Goal: Find specific page/section: Find specific page/section

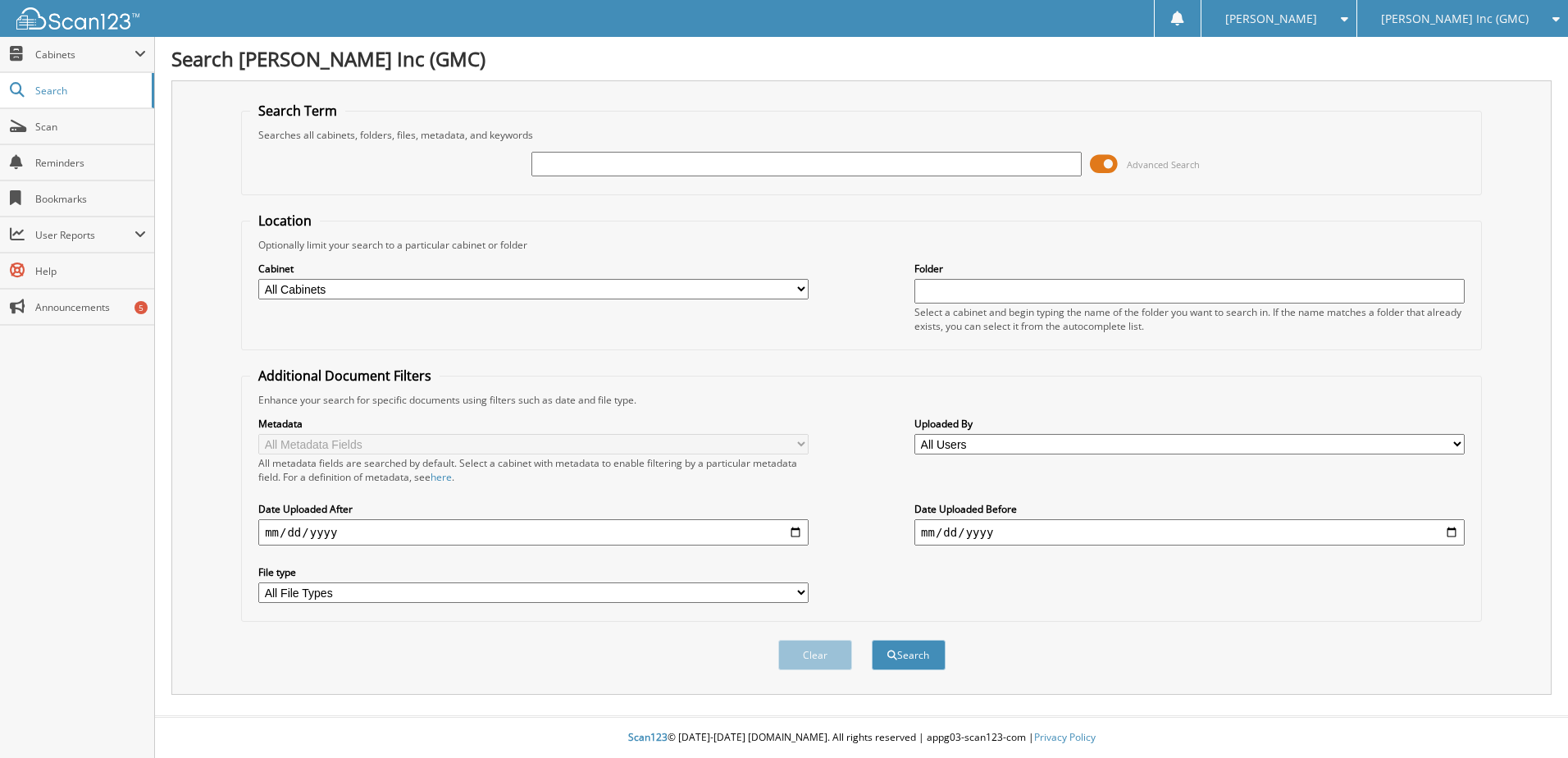
drag, startPoint x: 583, startPoint y: 168, endPoint x: 591, endPoint y: 171, distance: 8.5
click at [591, 171] on input "text" at bounding box center [807, 164] width 550 height 25
type input "b20140"
click at [872, 640] on button "Search" at bounding box center [909, 655] width 74 height 31
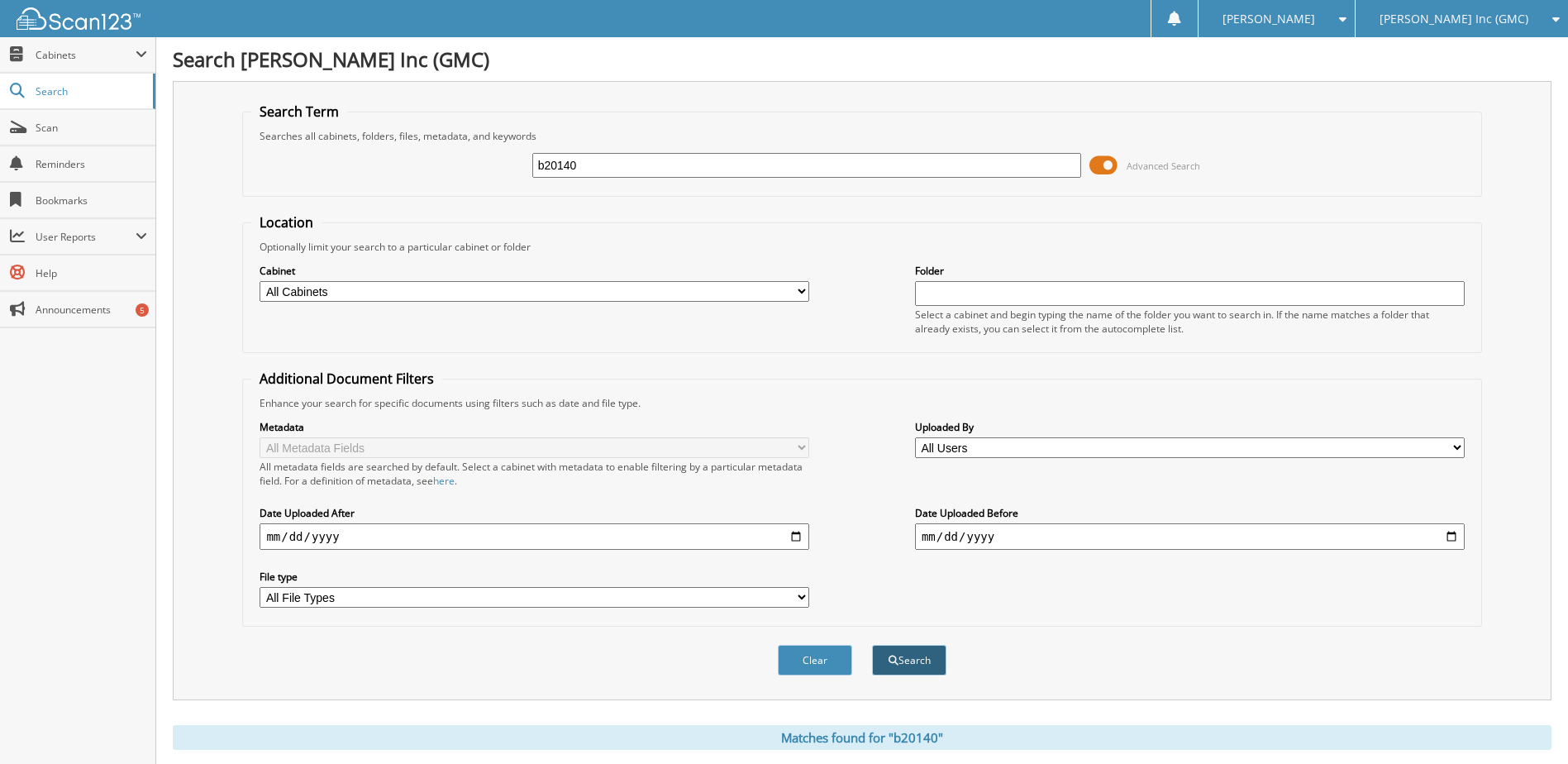
click at [935, 672] on button "Search" at bounding box center [910, 660] width 75 height 31
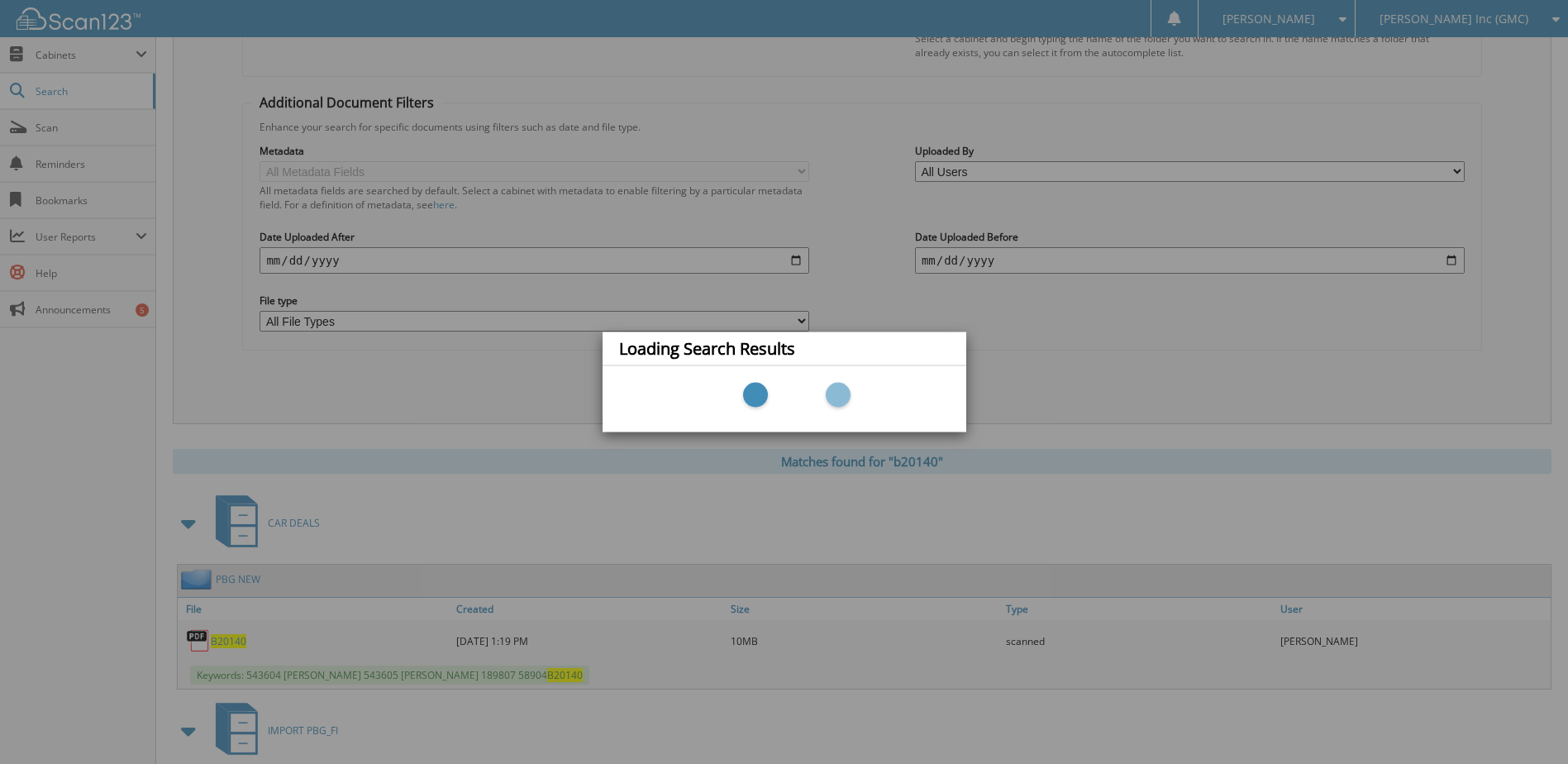
scroll to position [331, 0]
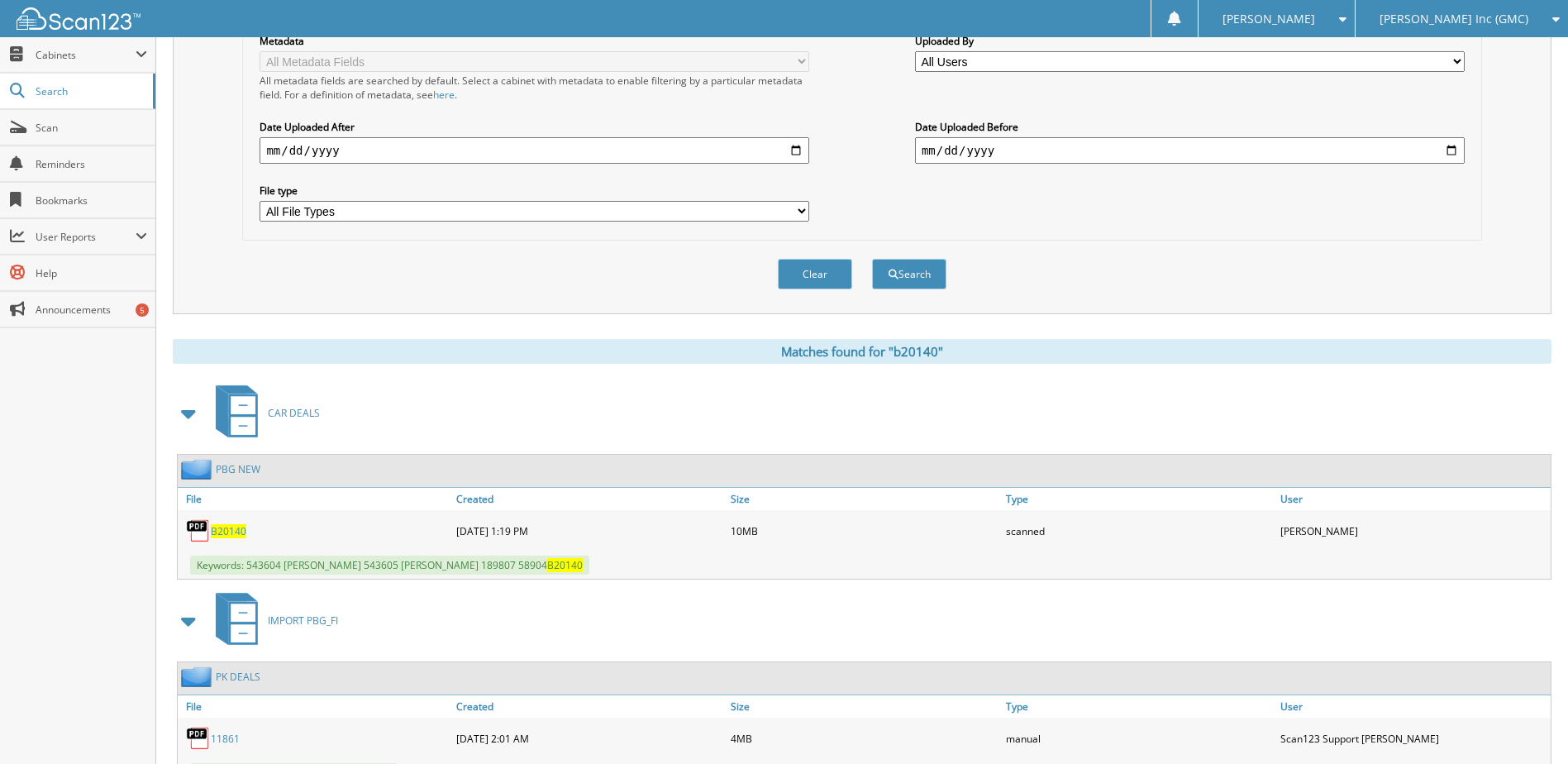
scroll to position [496, 0]
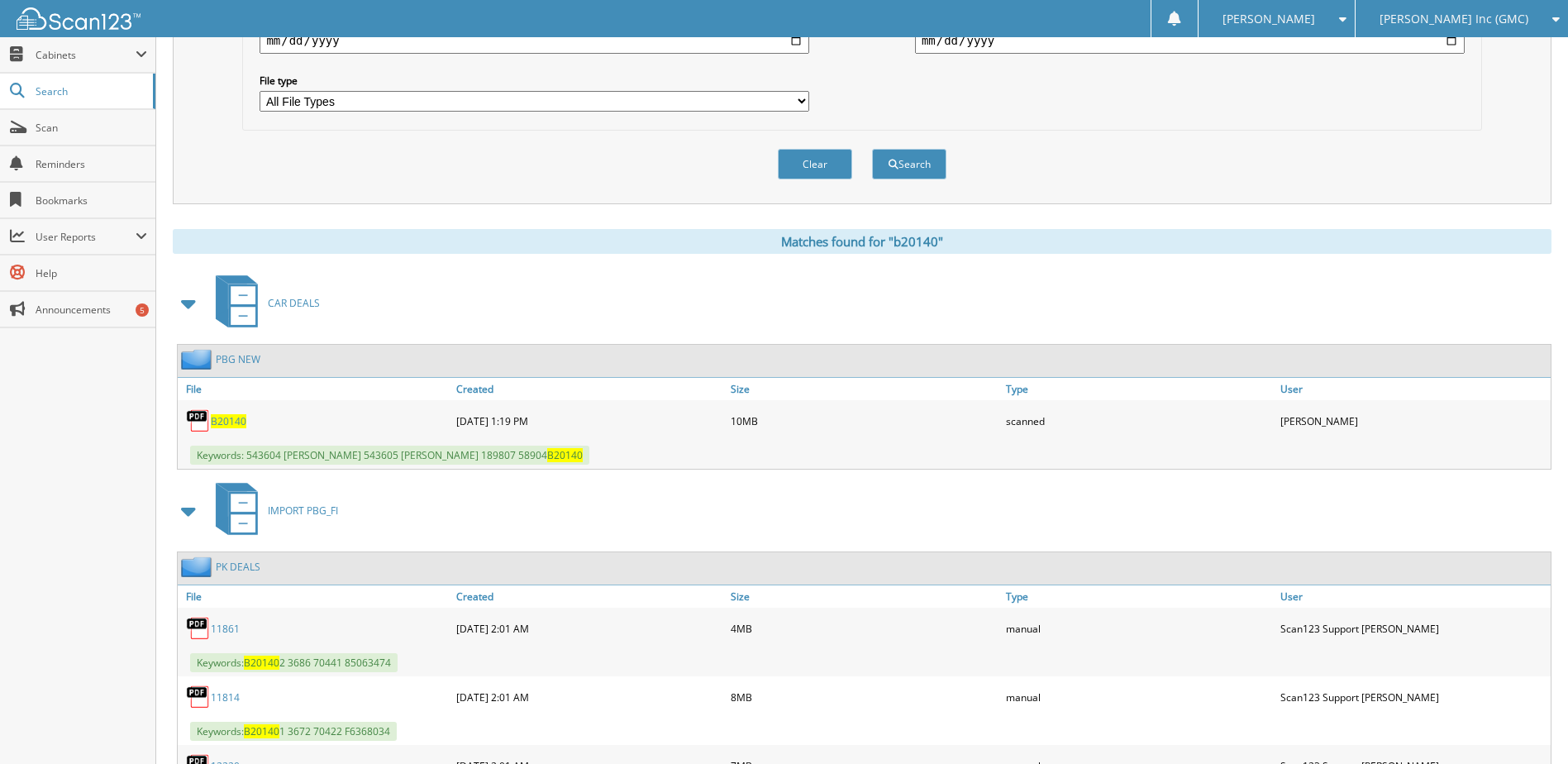
click at [226, 424] on span "B20140" at bounding box center [229, 421] width 35 height 14
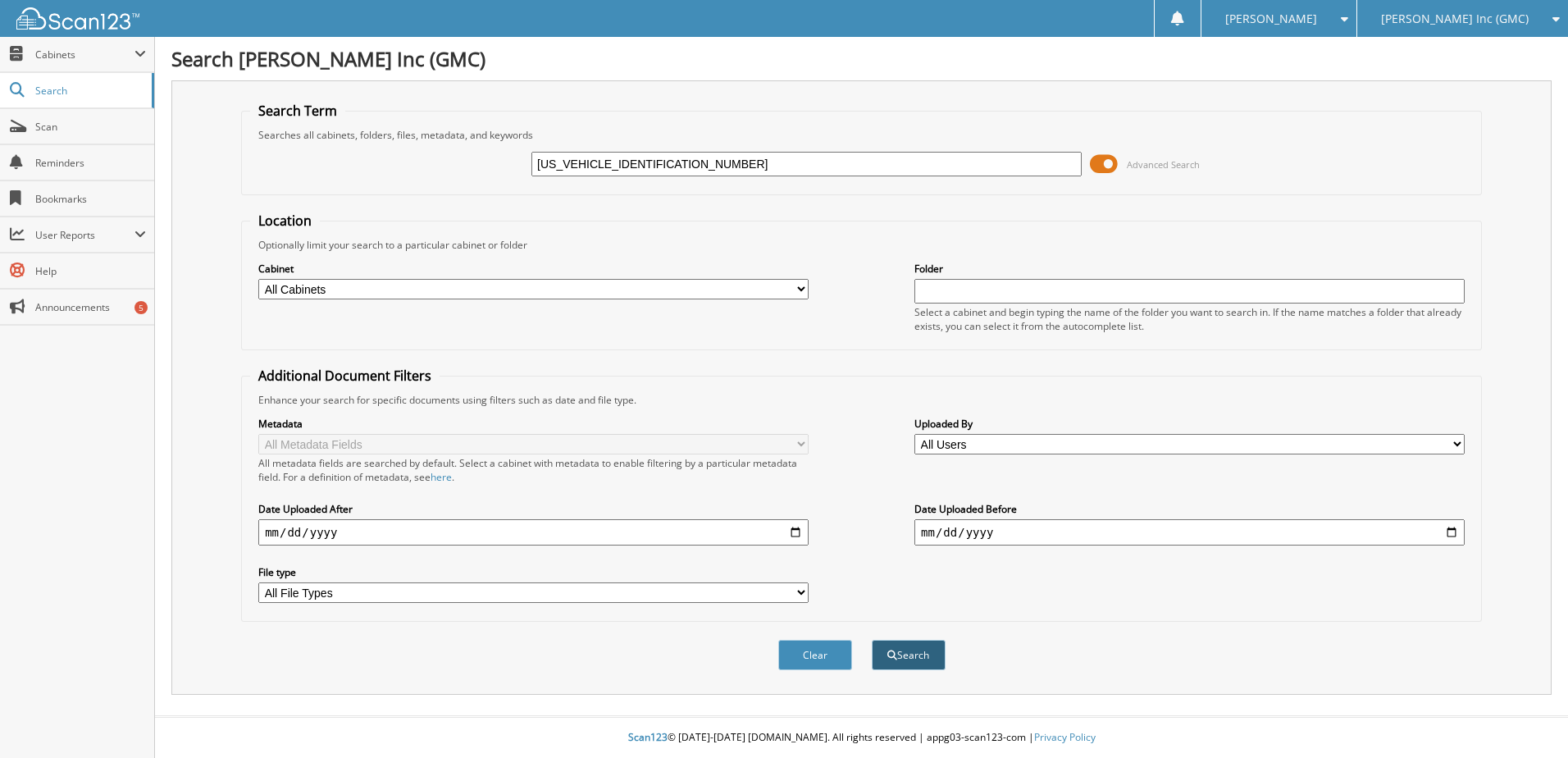
type input "[US_VEHICLE_IDENTIFICATION_NUMBER]"
click at [902, 665] on button "Search" at bounding box center [909, 655] width 74 height 31
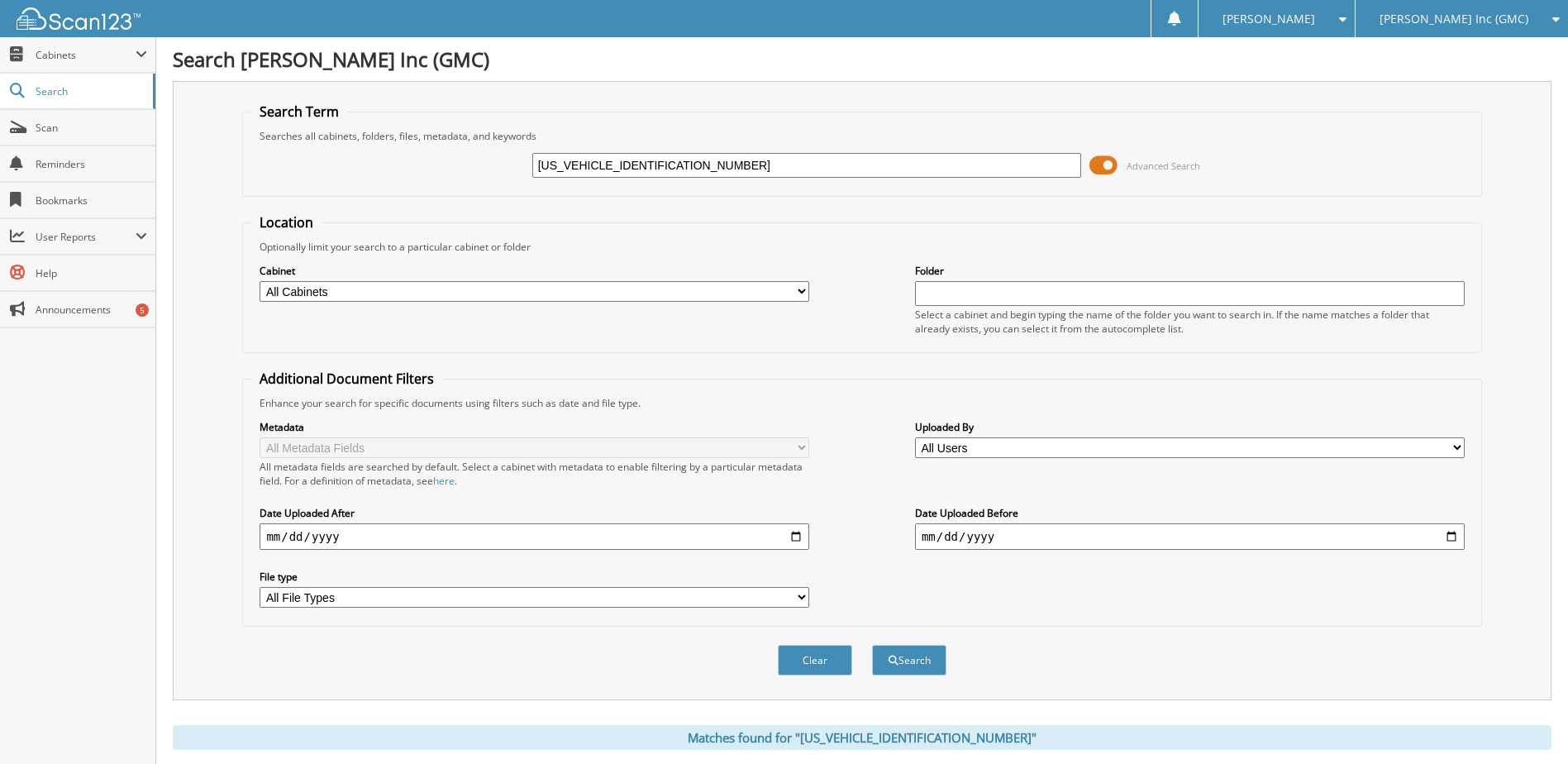
drag, startPoint x: 692, startPoint y: 159, endPoint x: 336, endPoint y: 91, distance: 362.4
click at [345, 104] on fieldset "Search Term Searches all cabinets, folders, files, metadata, and keywords KL47L…" at bounding box center [861, 149] width 1239 height 94
type input "g5069"
click at [872, 645] on button "Search" at bounding box center [910, 660] width 75 height 31
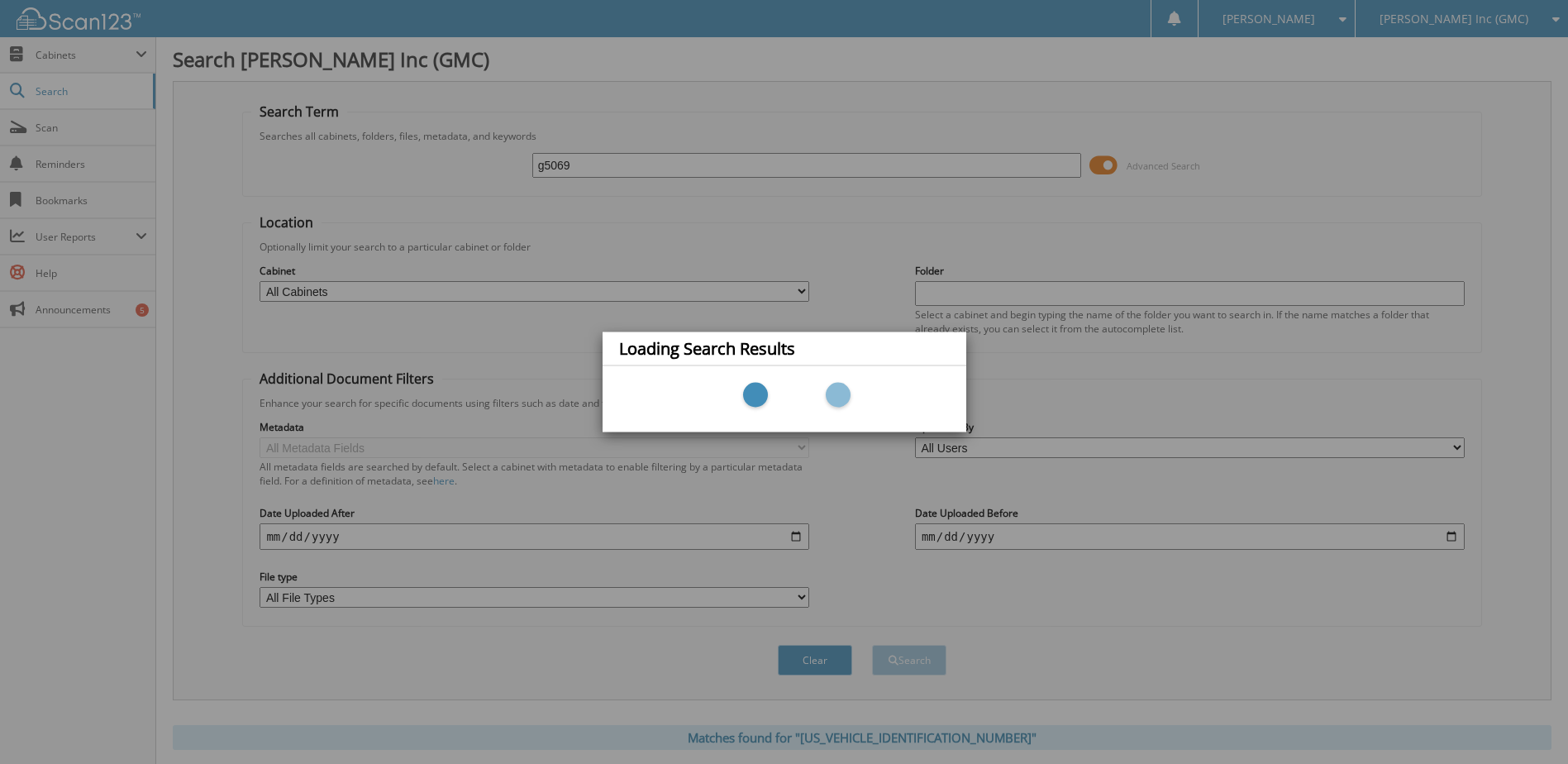
scroll to position [45, 0]
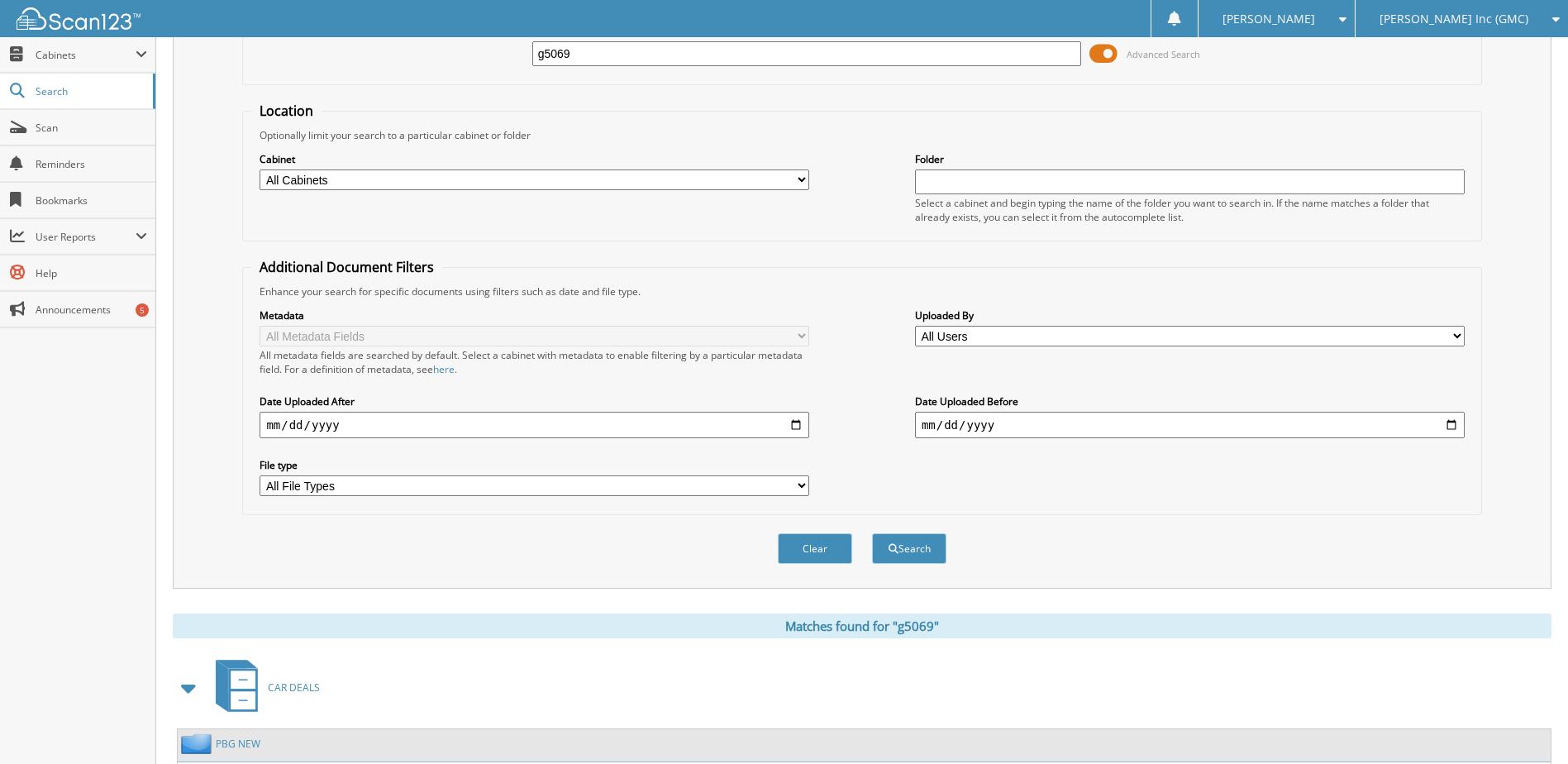
scroll to position [252, 0]
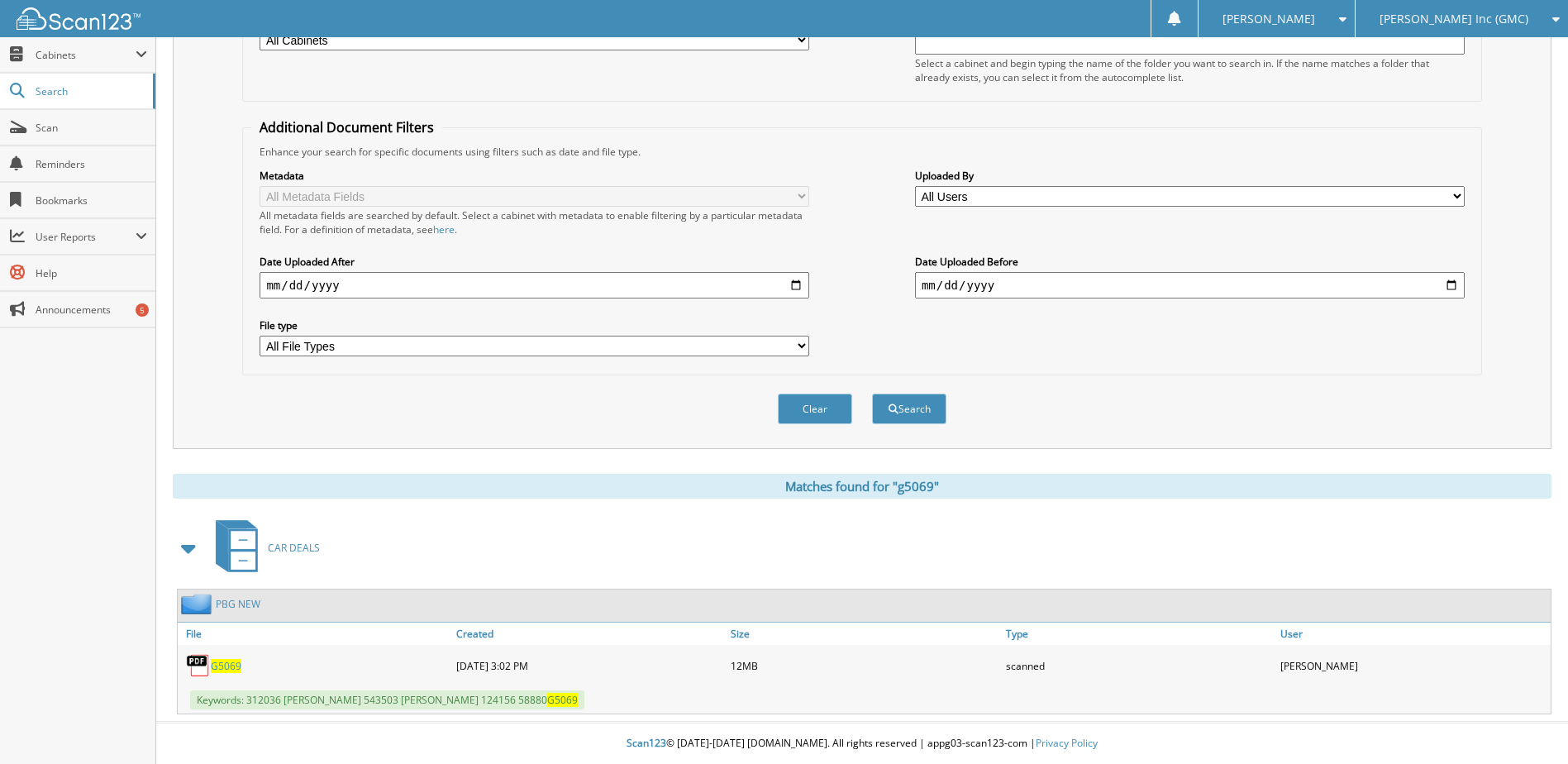
click at [227, 664] on span "G5069" at bounding box center [226, 666] width 31 height 14
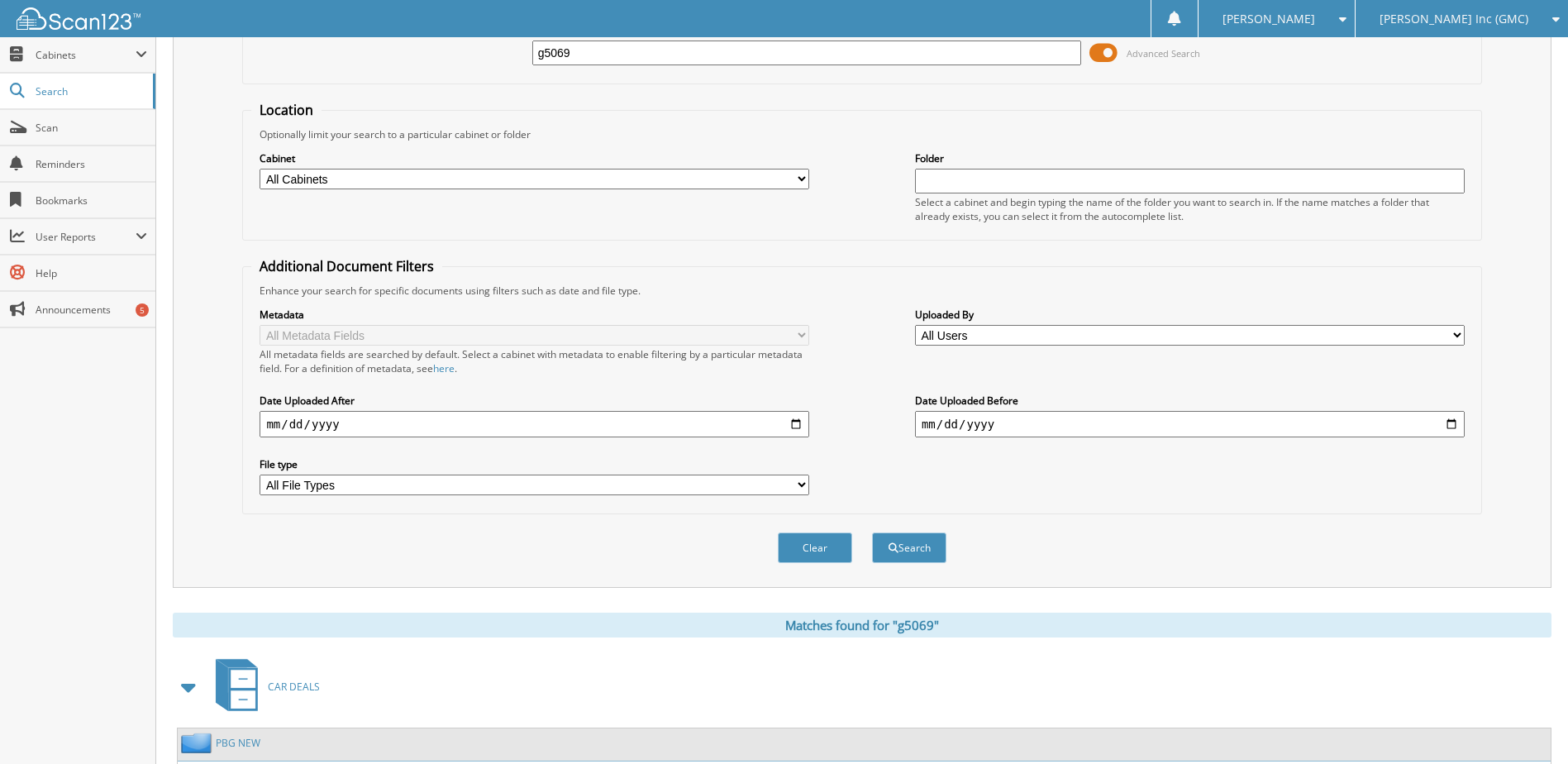
scroll to position [0, 0]
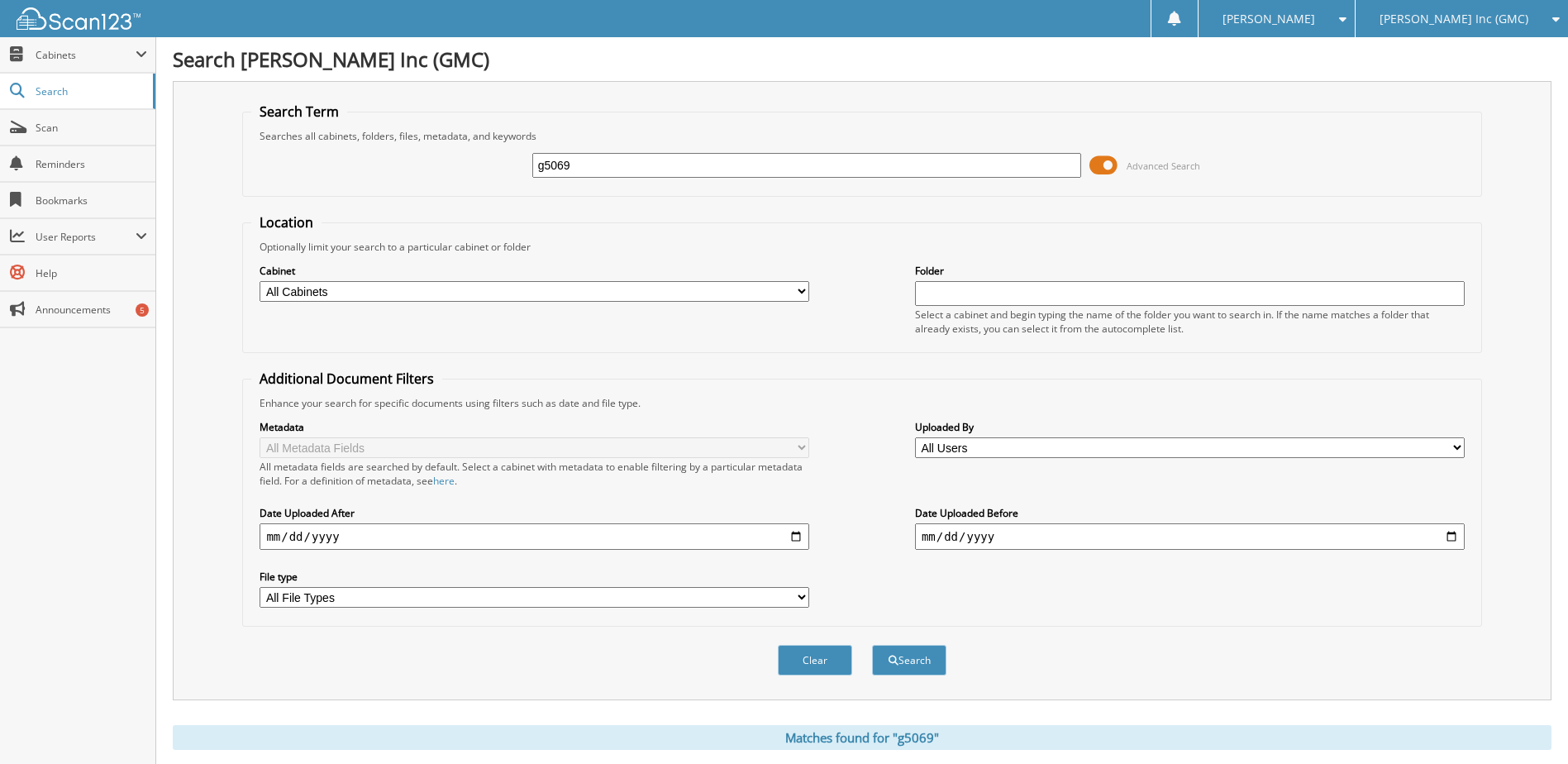
drag, startPoint x: 614, startPoint y: 168, endPoint x: 492, endPoint y: 162, distance: 122.1
click at [492, 162] on div "g5069 Advanced Search" at bounding box center [862, 165] width 1222 height 45
paste input "G1750"
type input "G1750"
click at [894, 666] on span "submit" at bounding box center [894, 660] width 10 height 10
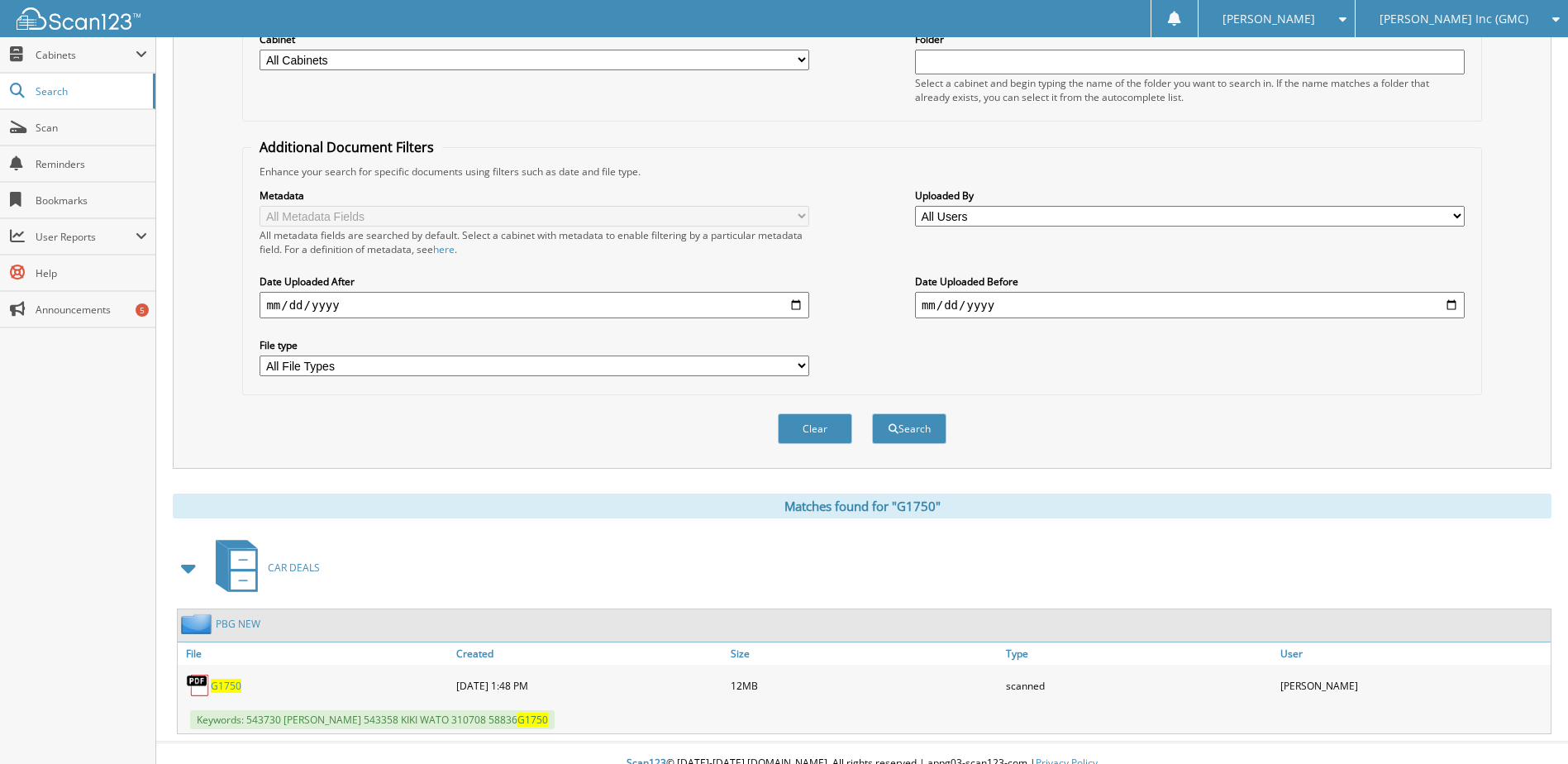
scroll to position [252, 0]
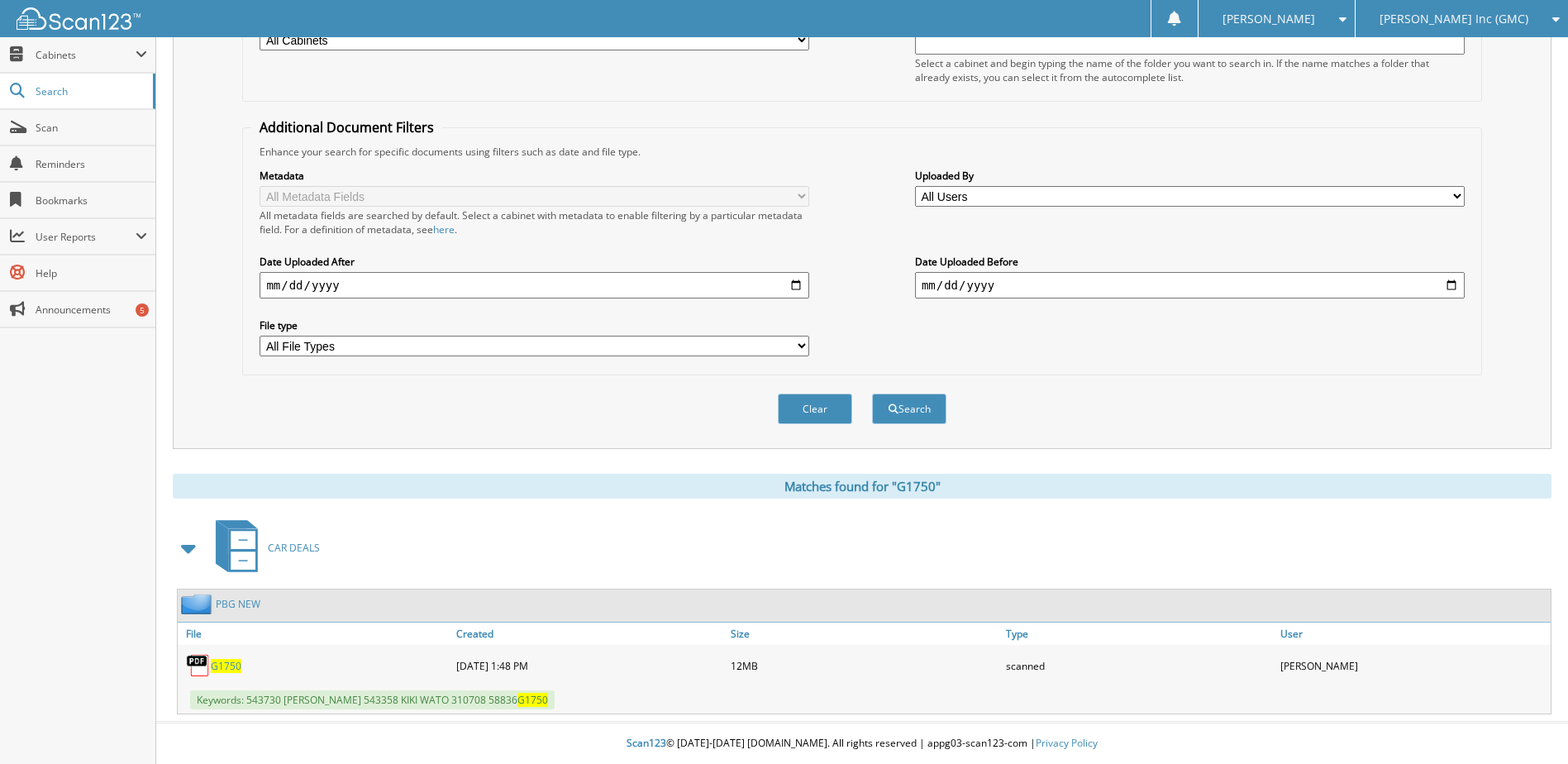
click at [230, 662] on span "G1750" at bounding box center [226, 666] width 31 height 14
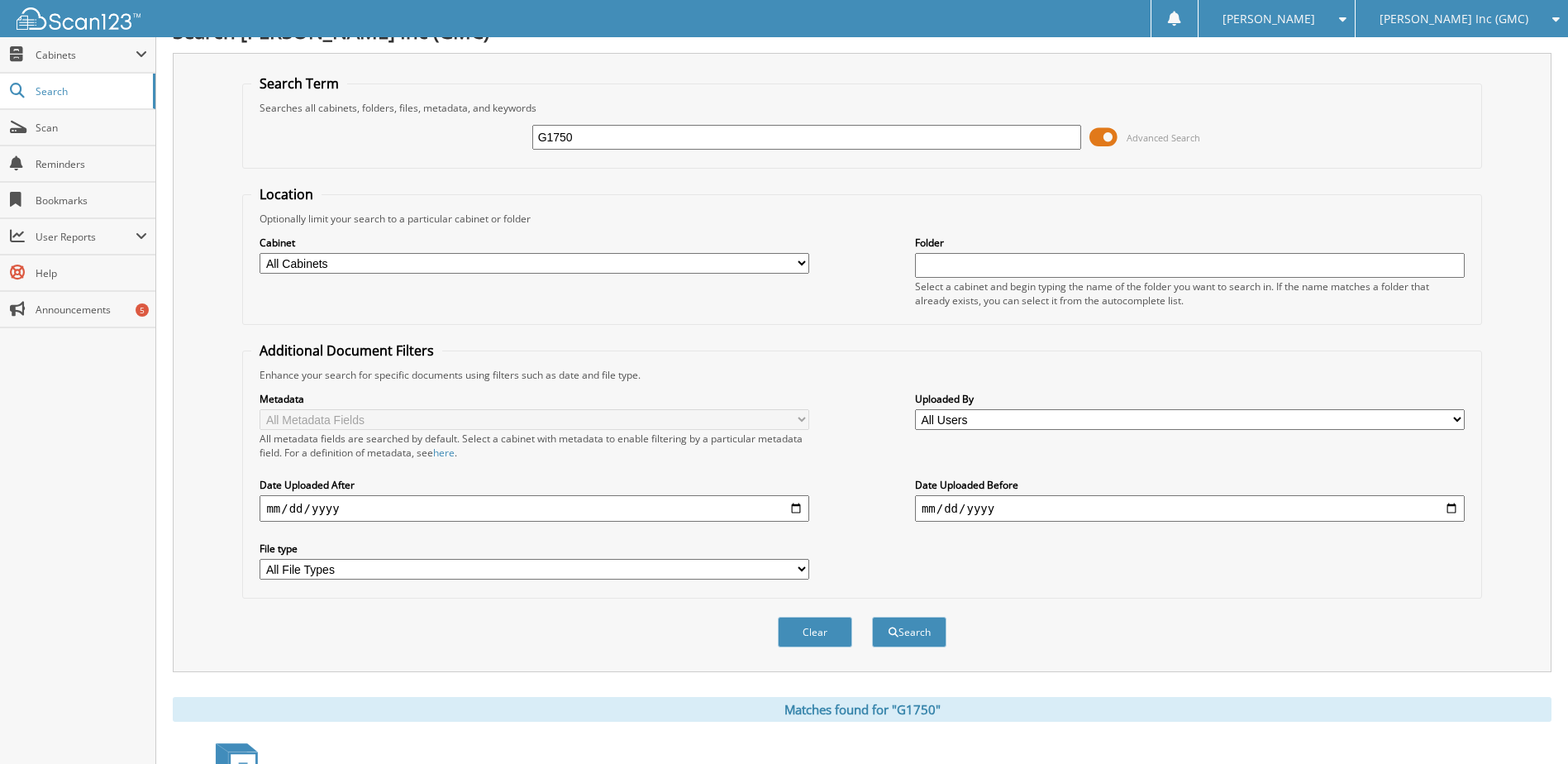
scroll to position [4, 0]
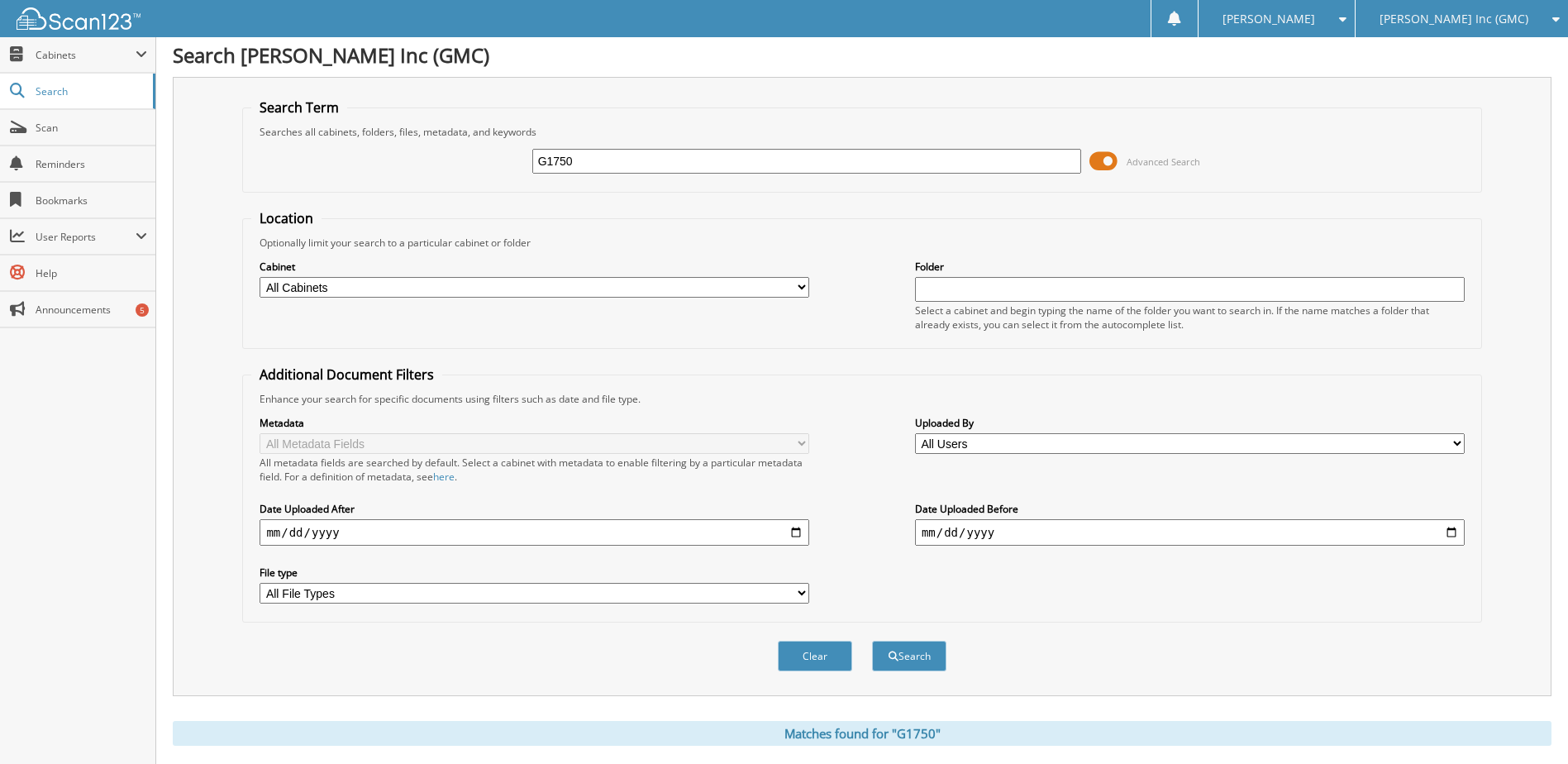
drag, startPoint x: 629, startPoint y: 151, endPoint x: 407, endPoint y: 118, distance: 224.4
click at [407, 118] on fieldset "Search Term Searches all cabinets, folders, files, metadata, and keywords G1750…" at bounding box center [861, 145] width 1239 height 94
paste input "5917"
type input "G5917"
click at [925, 659] on button "Search" at bounding box center [910, 656] width 75 height 31
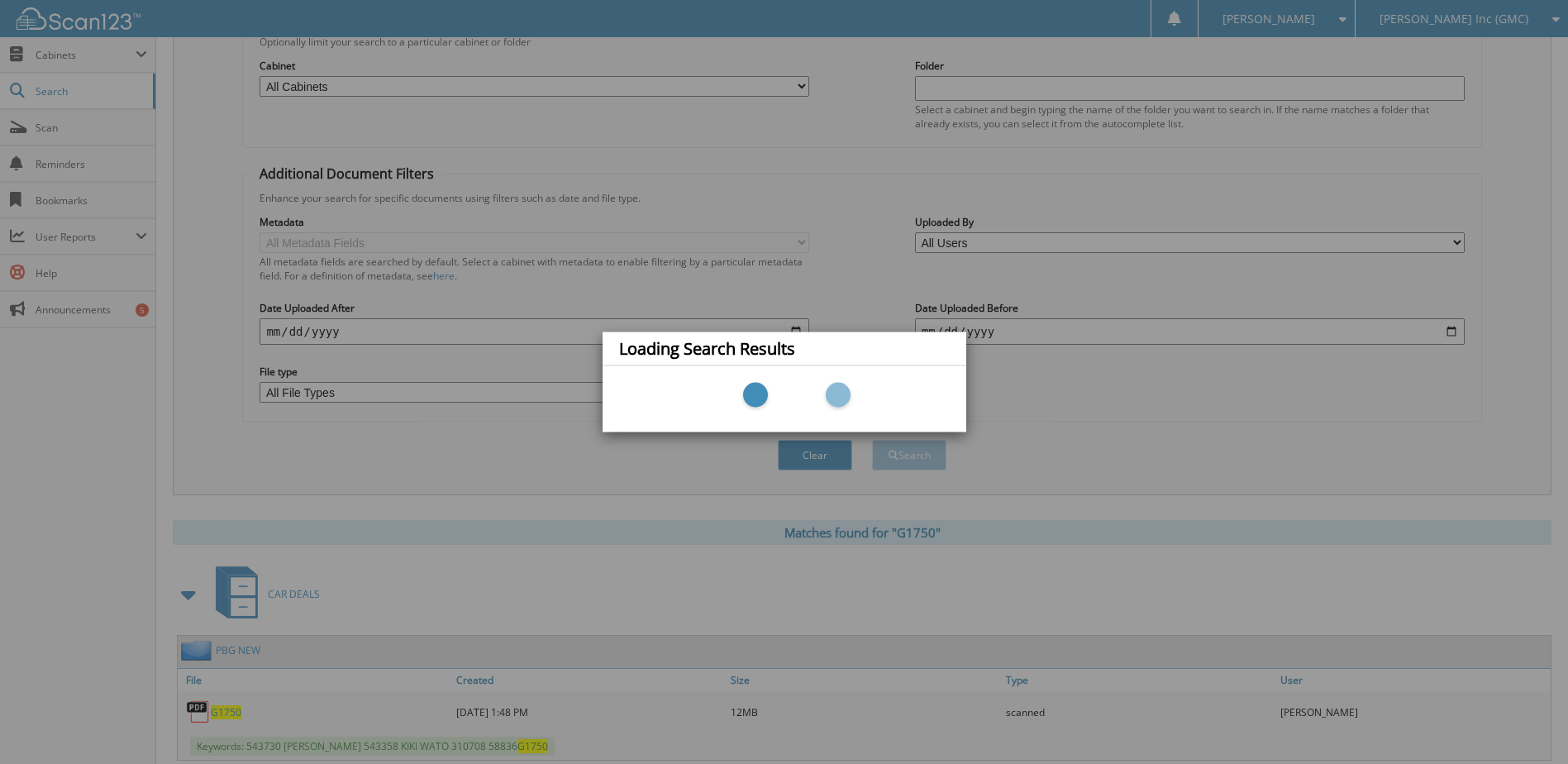
scroll to position [252, 0]
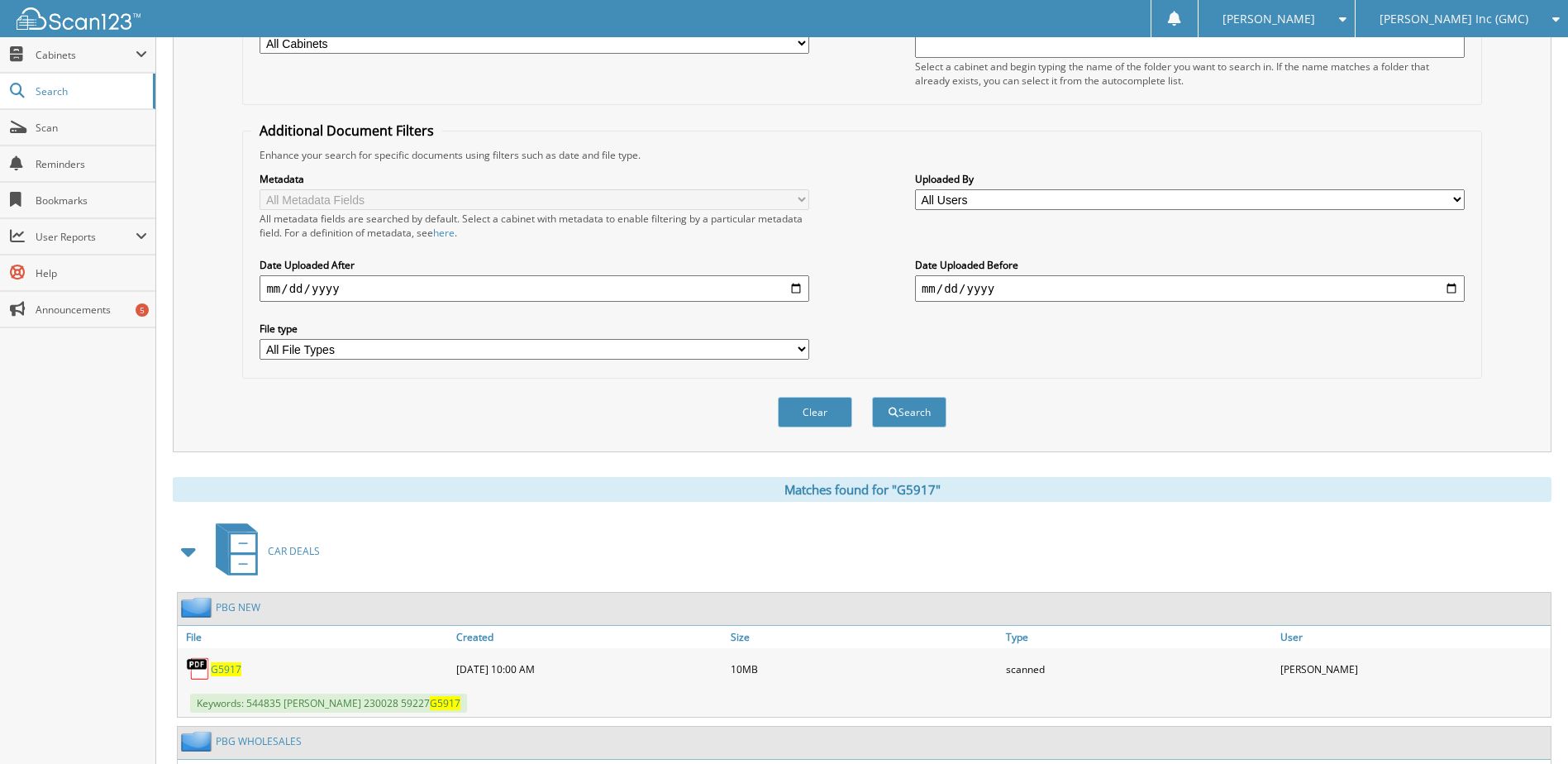
scroll to position [386, 0]
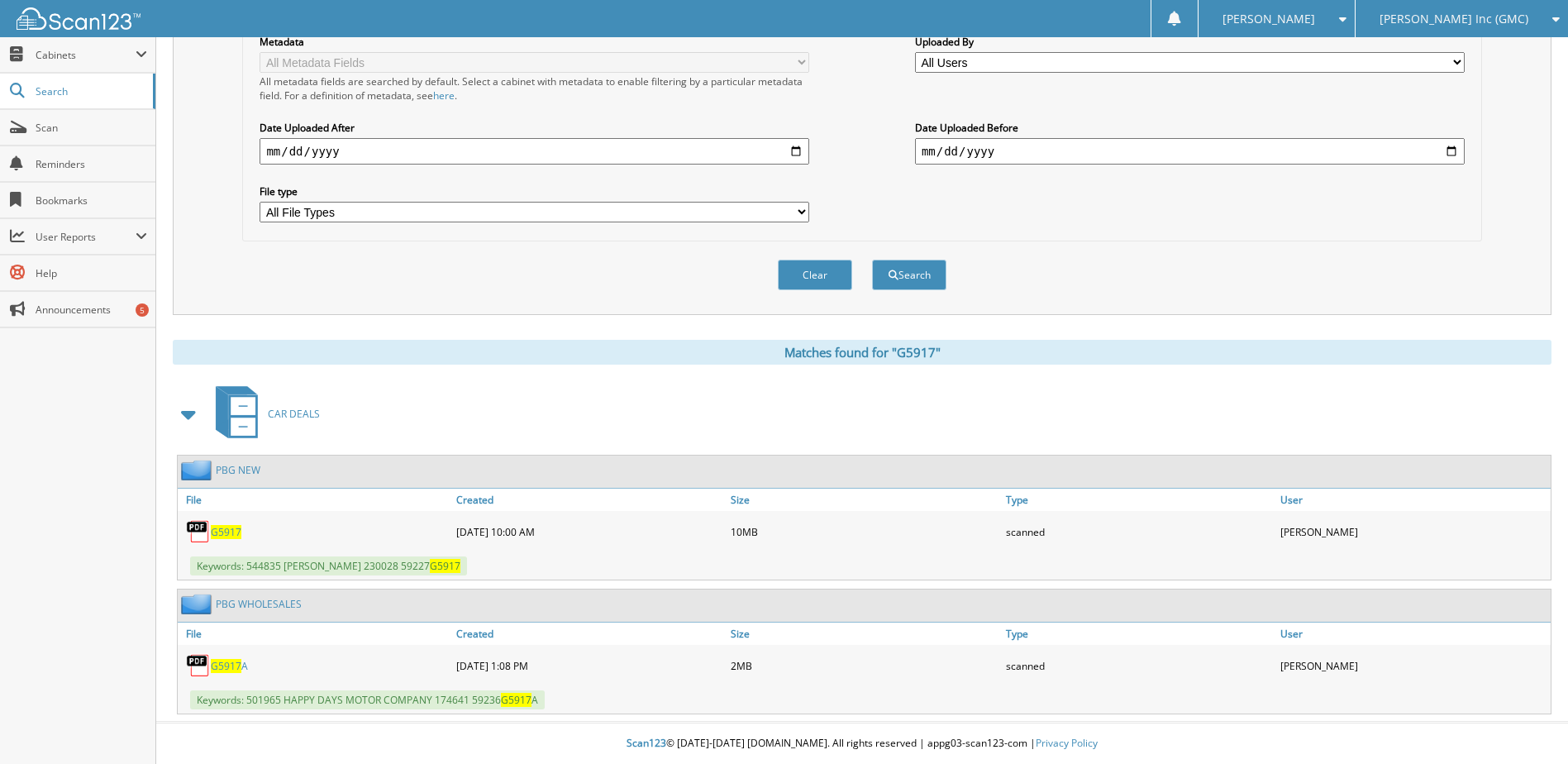
click at [229, 530] on span "G5917" at bounding box center [226, 531] width 31 height 14
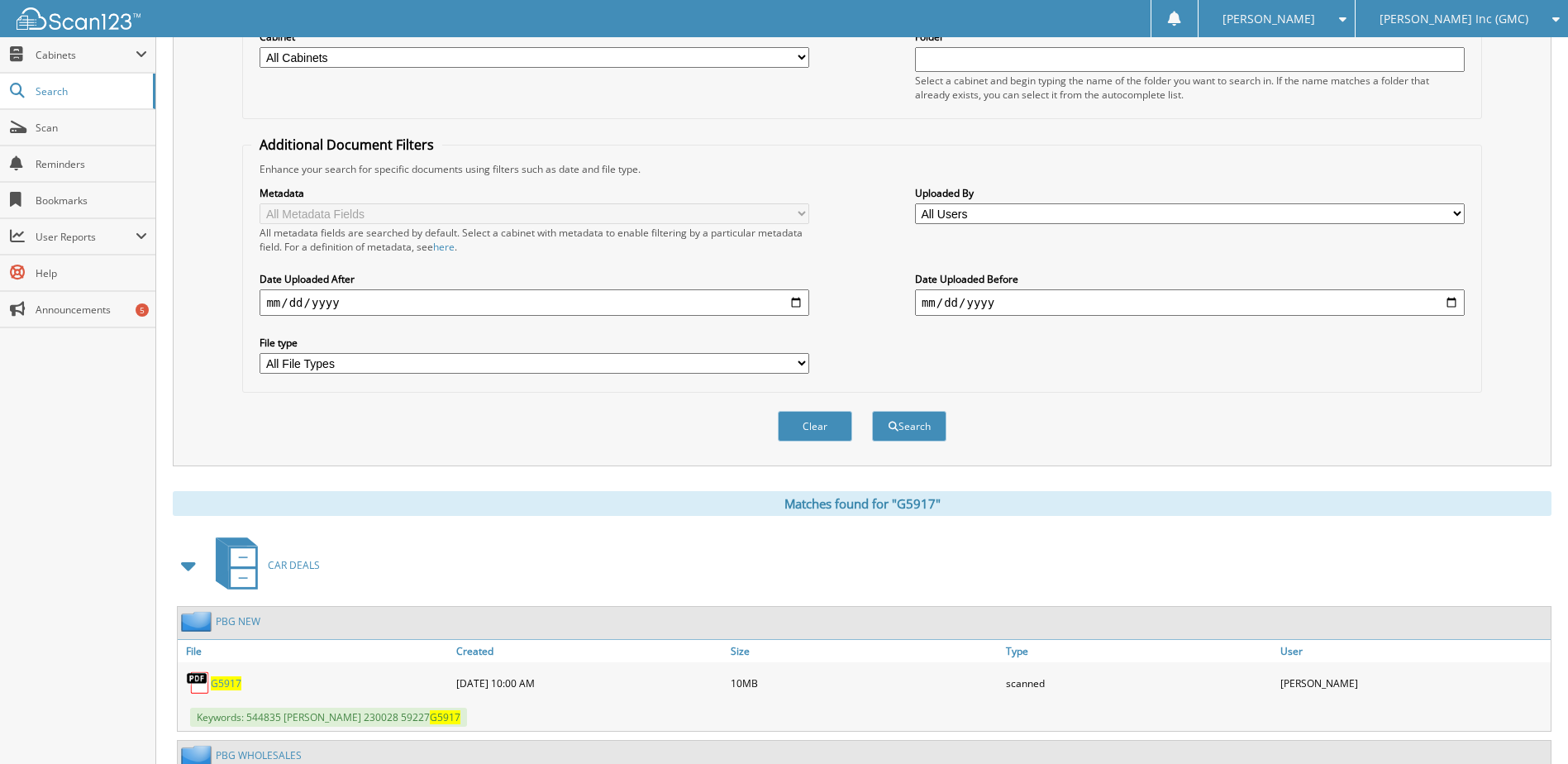
scroll to position [55, 0]
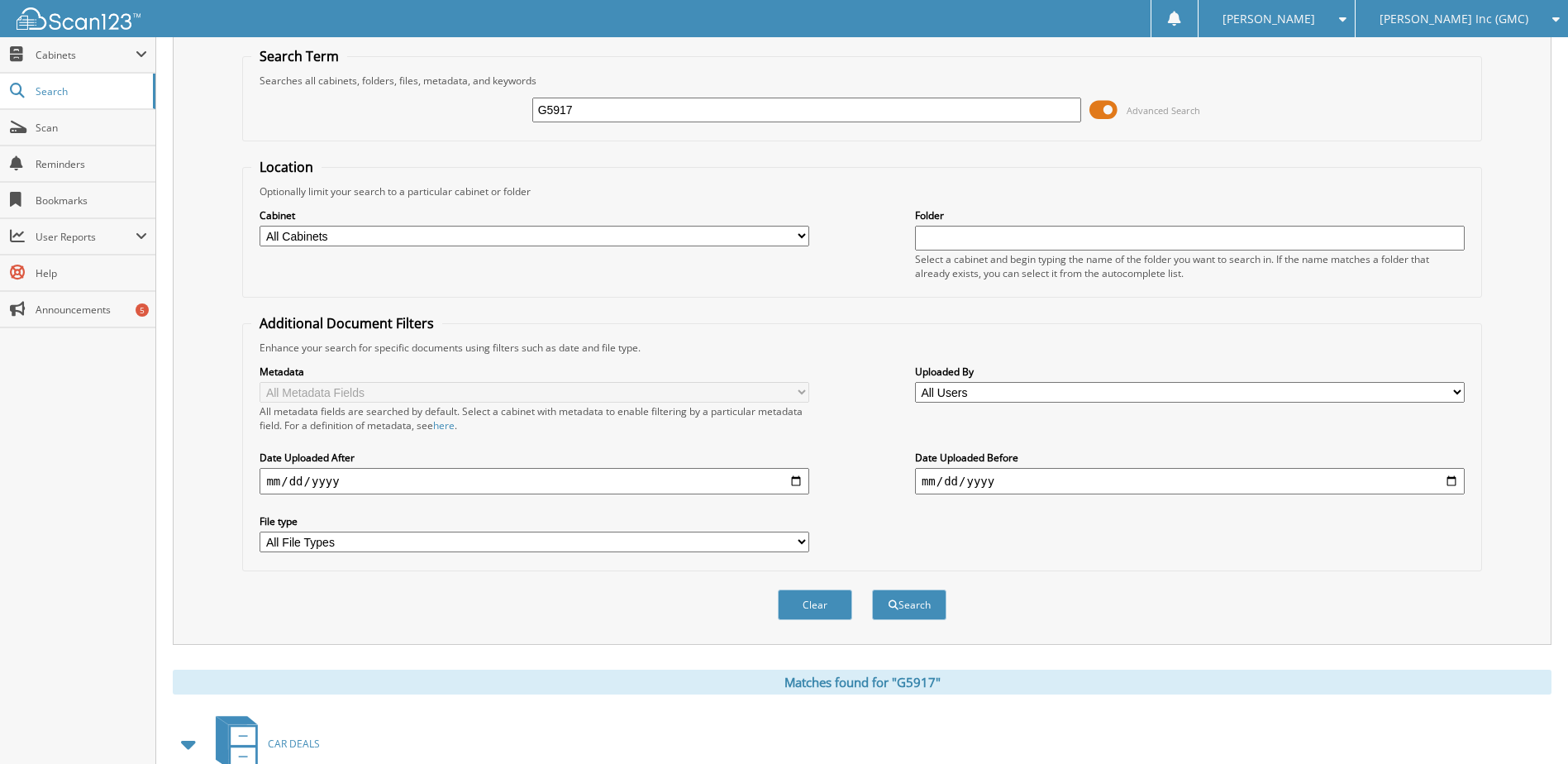
drag, startPoint x: 584, startPoint y: 97, endPoint x: 392, endPoint y: 86, distance: 192.3
click at [392, 86] on fieldset "Search Term Searches all cabinets, folders, files, metadata, and keywords G5917…" at bounding box center [861, 93] width 1239 height 94
type input "b20156"
click at [872, 589] on button "Search" at bounding box center [910, 604] width 75 height 31
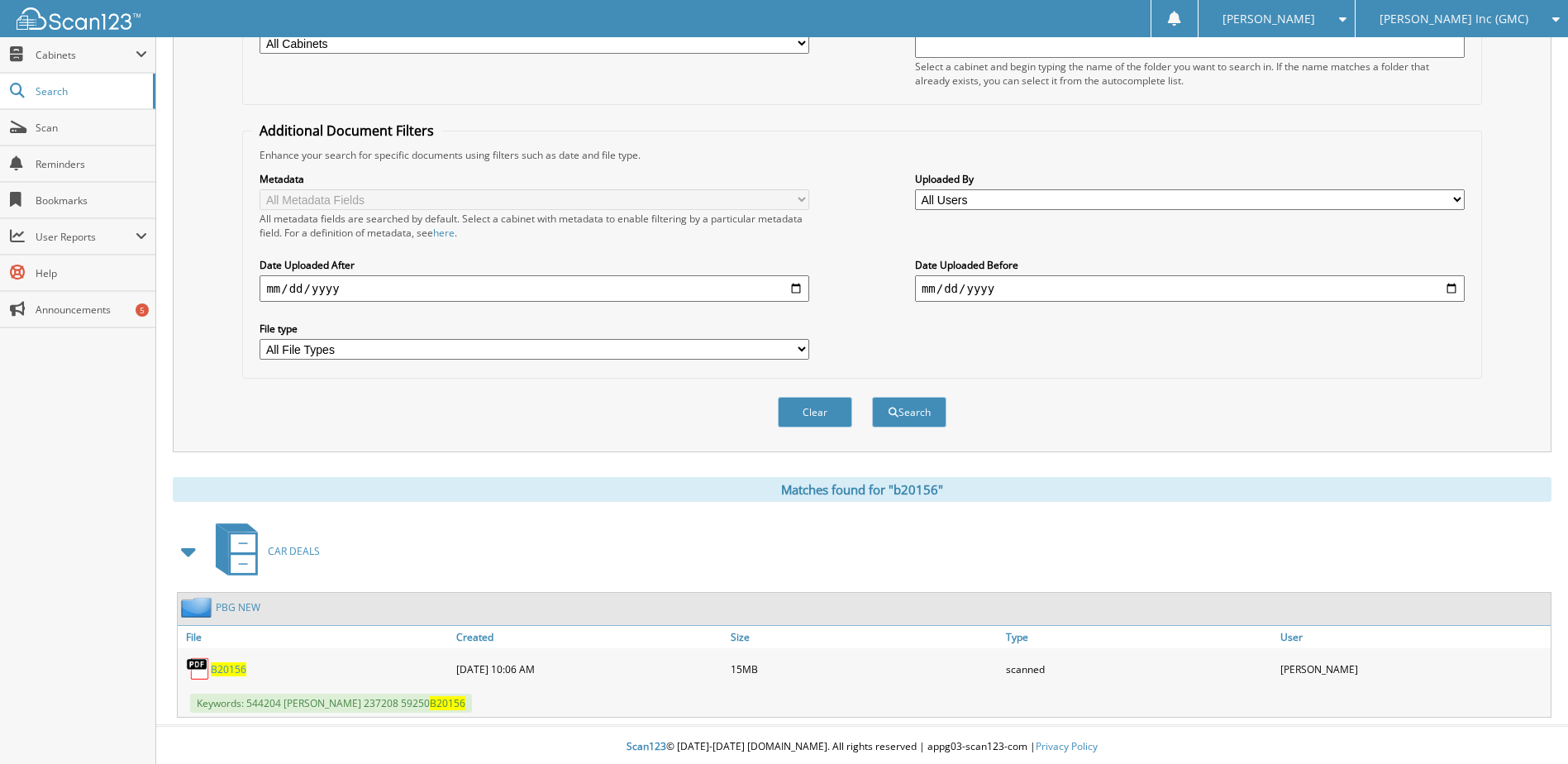
click at [226, 672] on span "B20156" at bounding box center [229, 669] width 35 height 14
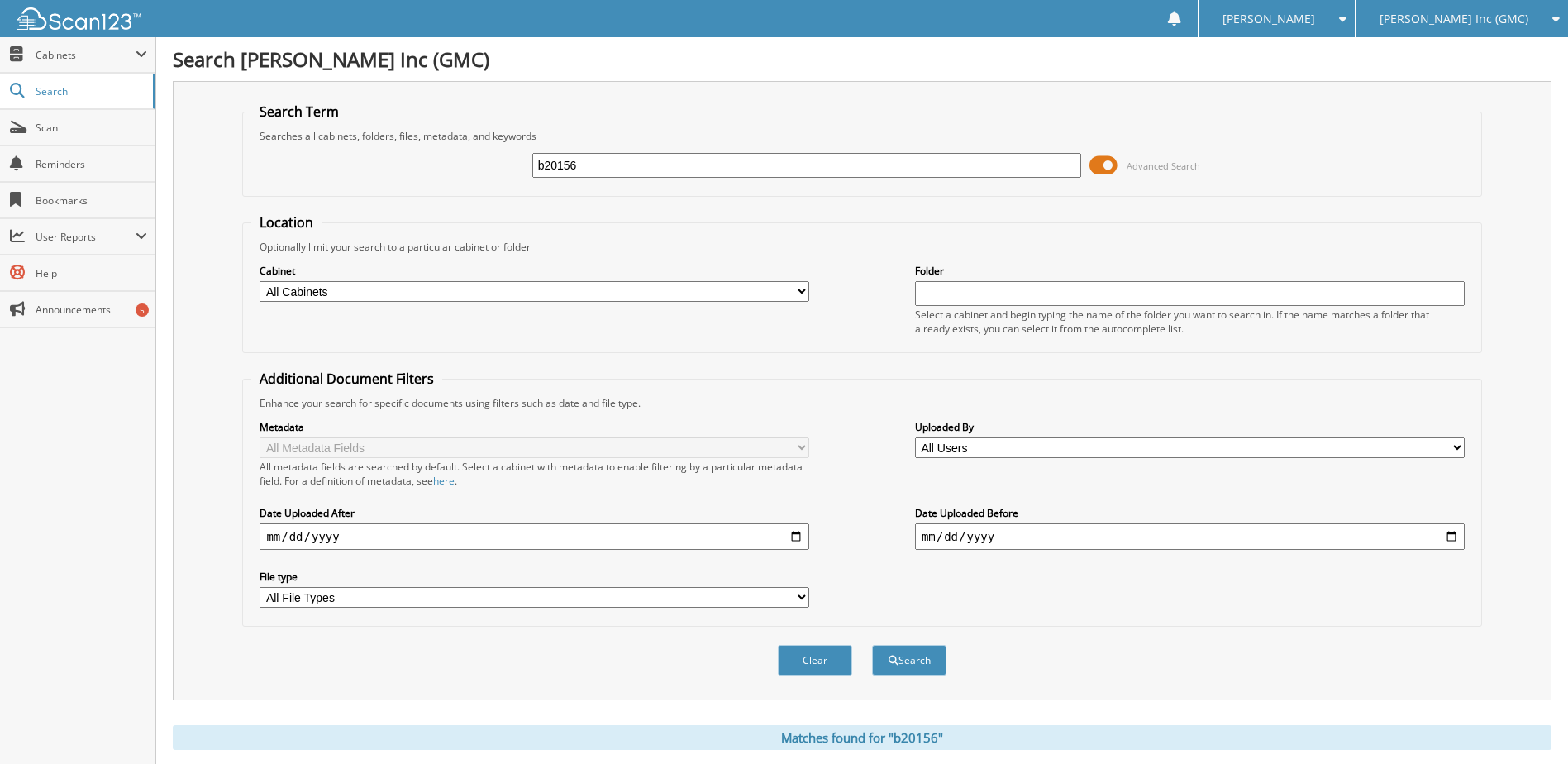
drag, startPoint x: 613, startPoint y: 166, endPoint x: 438, endPoint y: 138, distance: 177.2
click at [438, 138] on fieldset "Search Term Searches all cabinets, folders, files, metadata, and keywords b2015…" at bounding box center [861, 149] width 1239 height 94
type input "g78449"
click at [872, 645] on button "Search" at bounding box center [910, 660] width 75 height 31
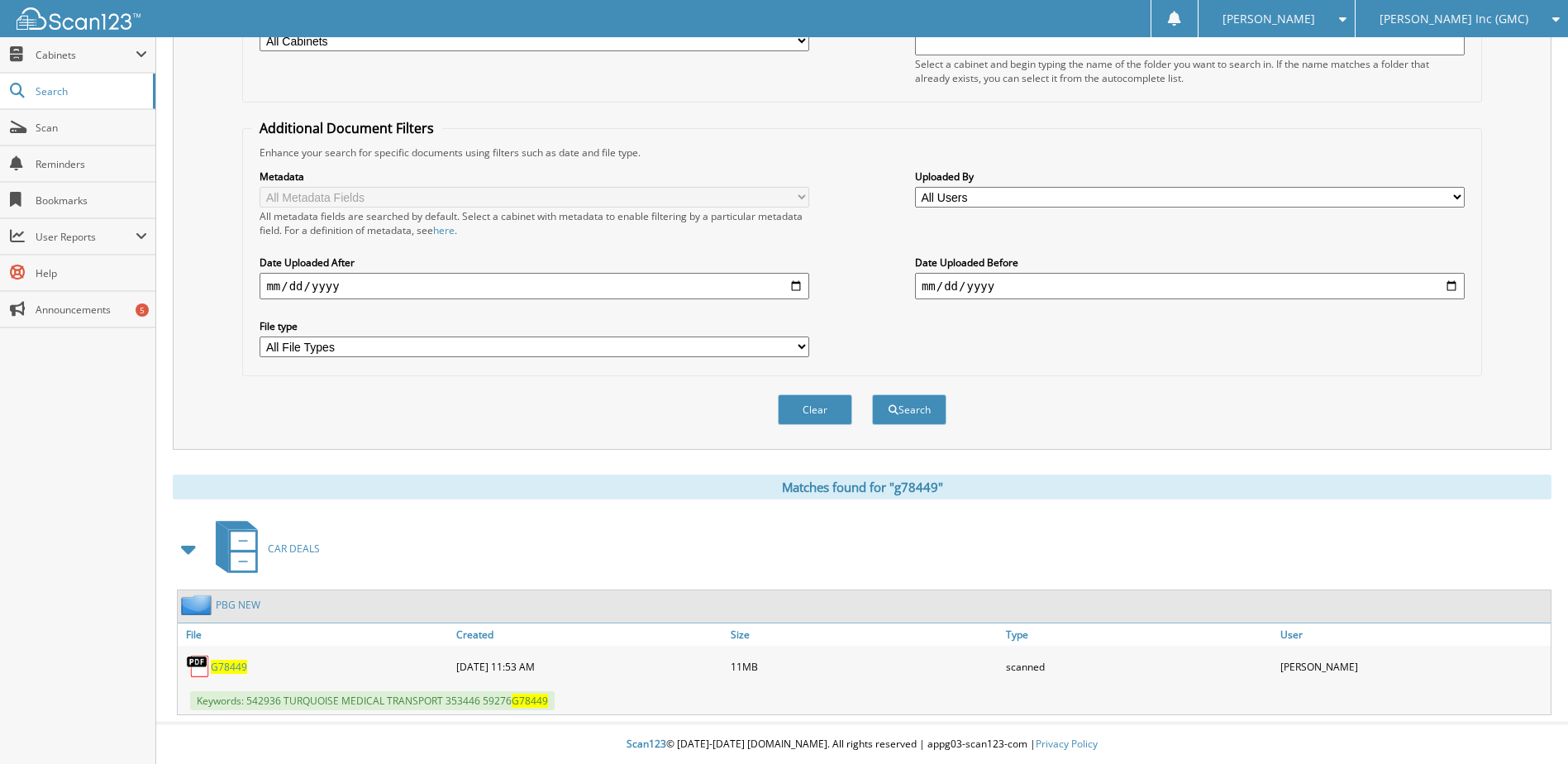
scroll to position [252, 0]
click at [225, 668] on span "G78449" at bounding box center [229, 666] width 36 height 14
